Goal: Navigation & Orientation: Find specific page/section

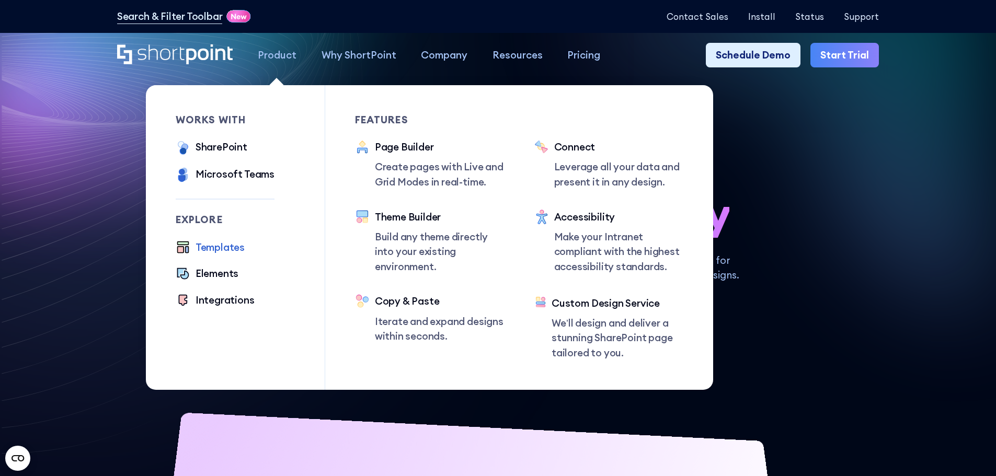
click at [210, 247] on div "Templates" at bounding box center [219, 247] width 49 height 15
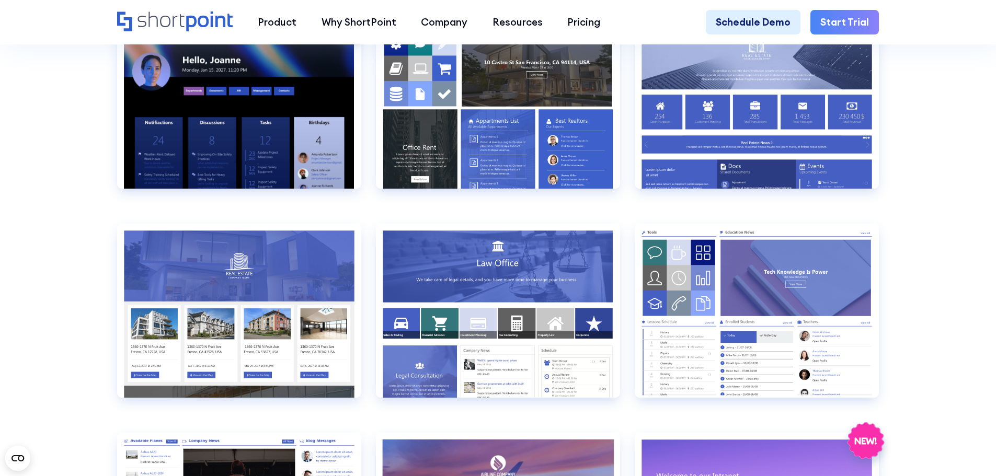
scroll to position [1121, 0]
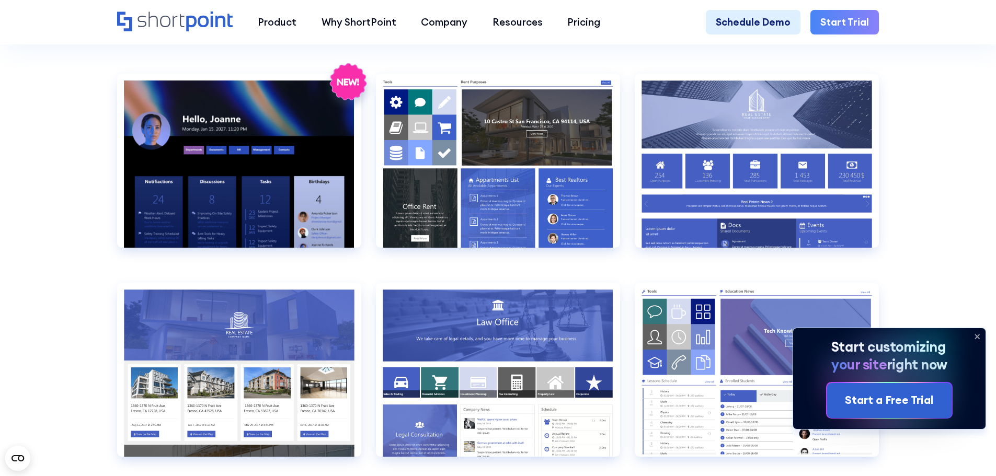
click at [980, 335] on icon at bounding box center [976, 336] width 17 height 17
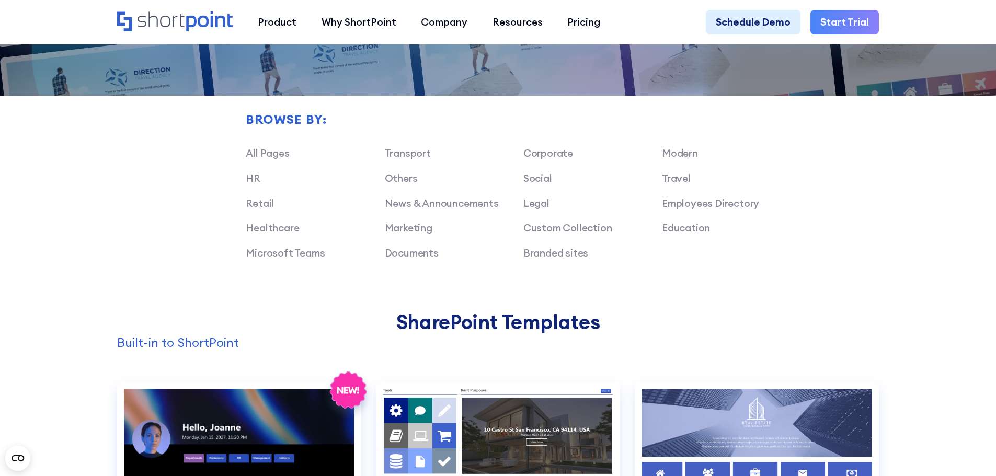
scroll to position [812, 0]
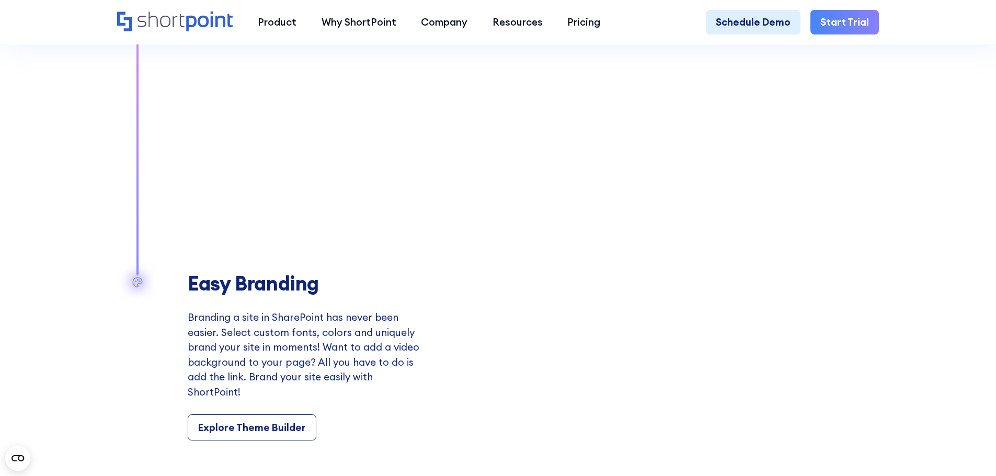
scroll to position [1449, 0]
